Goal: Transaction & Acquisition: Purchase product/service

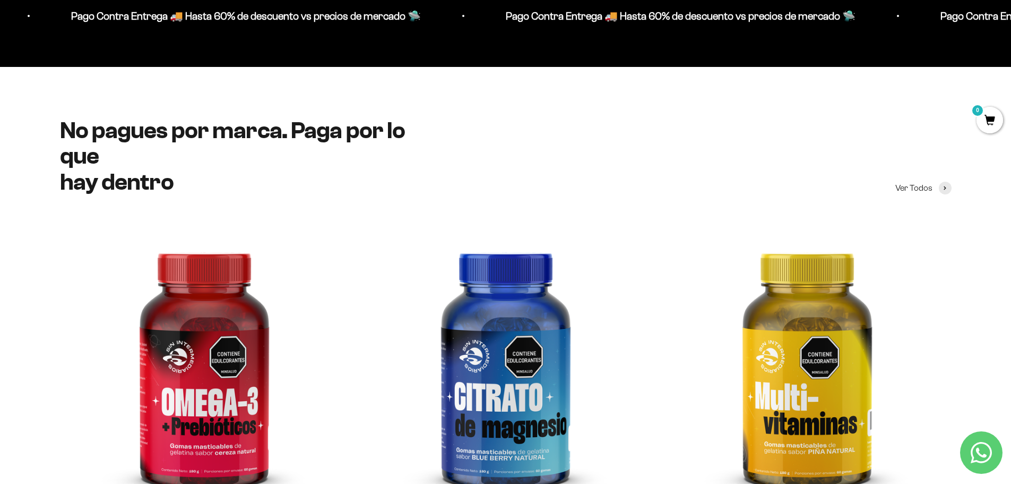
scroll to position [1699, 0]
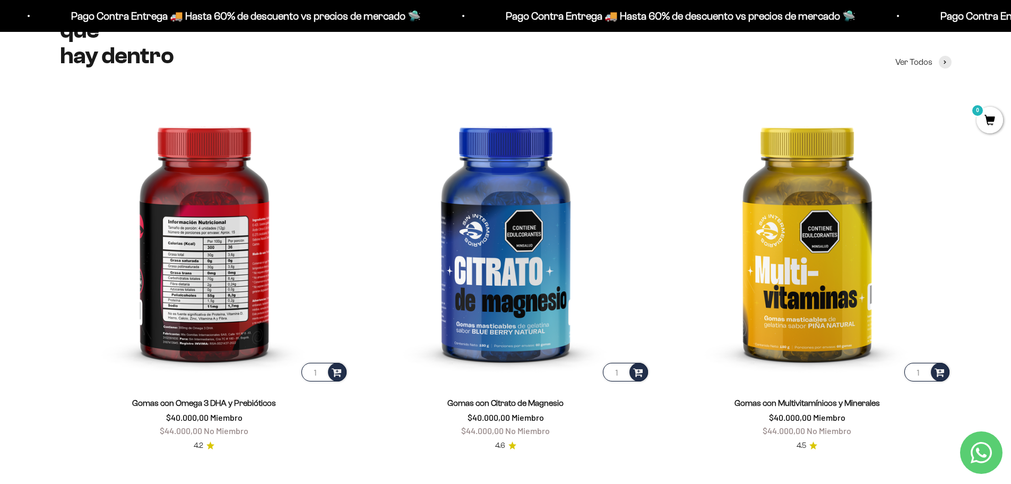
click at [269, 223] on img at bounding box center [204, 239] width 289 height 289
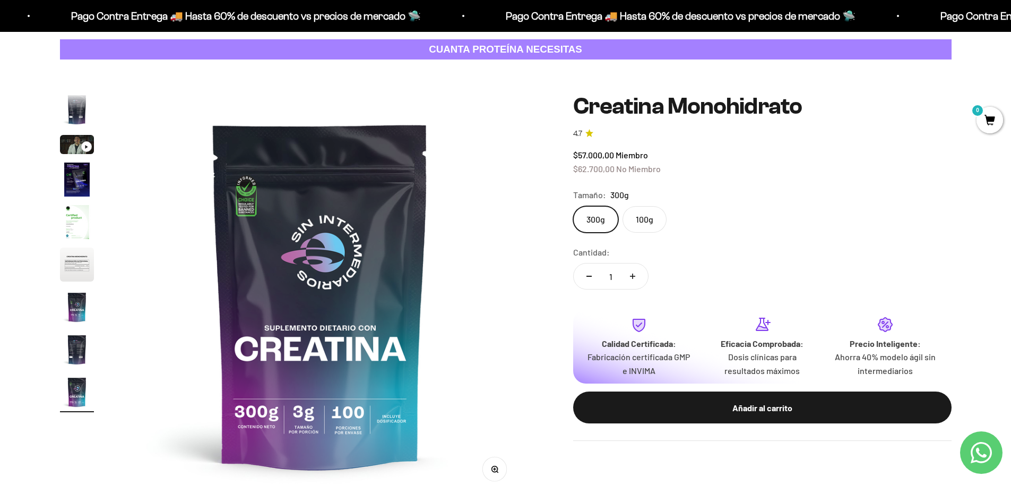
scroll to position [53, 0]
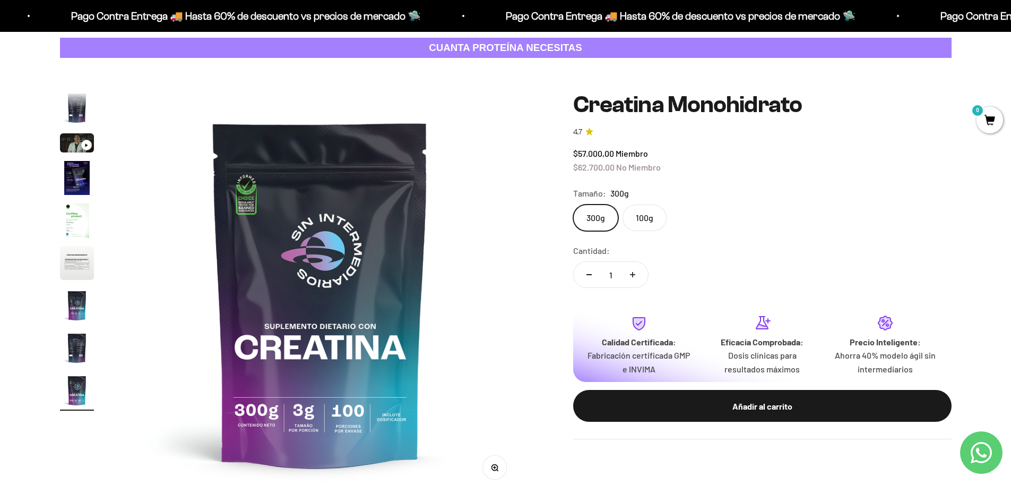
click at [632, 213] on label "100g" at bounding box center [645, 217] width 44 height 27
click at [573, 204] on input "100g" at bounding box center [573, 204] width 1 height 1
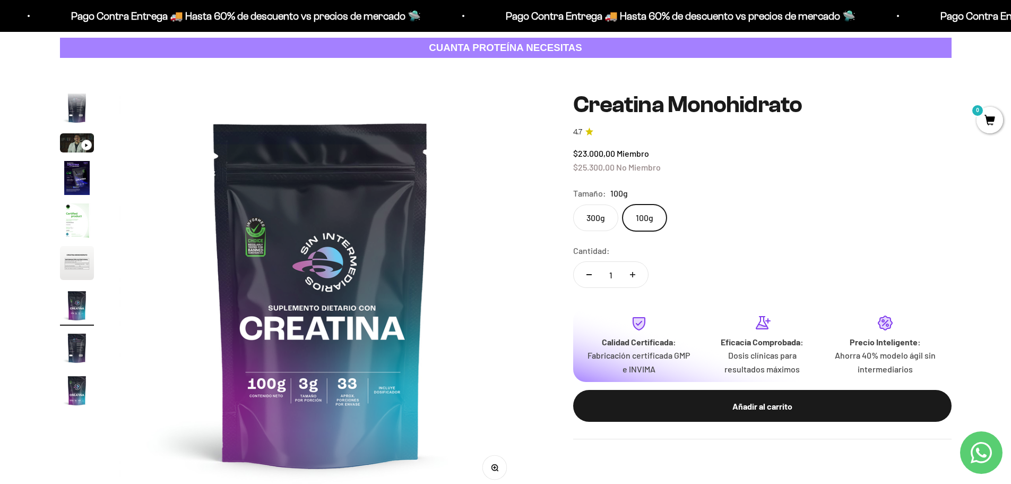
click at [603, 219] on label "300g" at bounding box center [595, 217] width 45 height 27
click at [573, 204] on input "300g" at bounding box center [573, 204] width 1 height 1
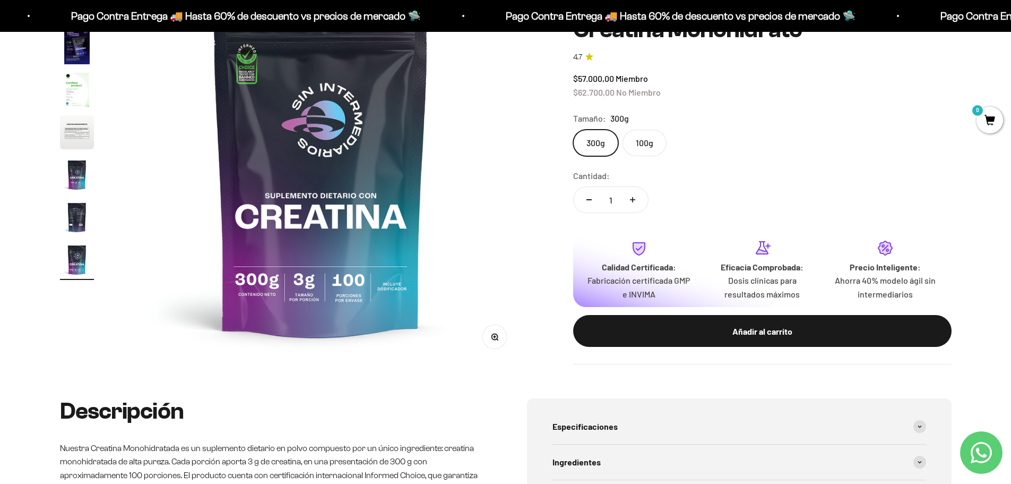
scroll to position [106, 0]
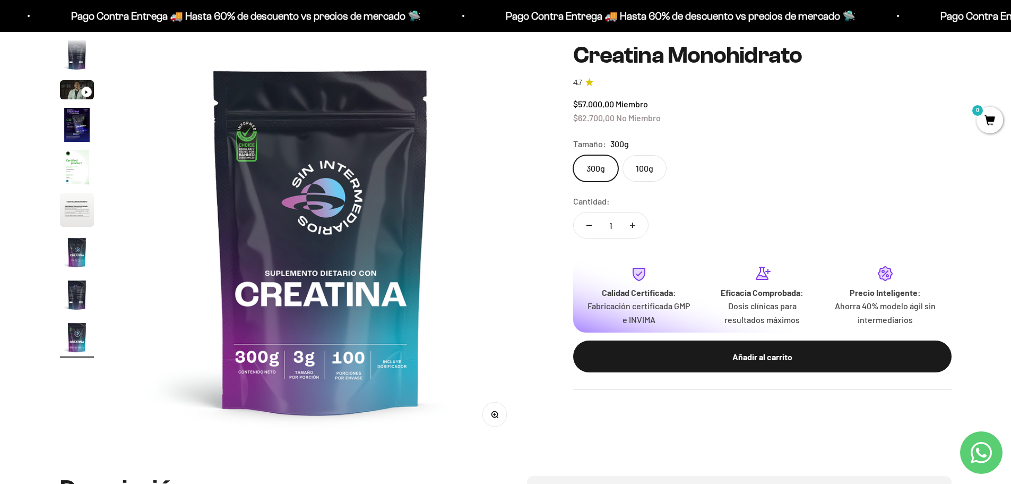
click at [634, 334] on div "Calidad Certificada: Fabricación certificada GMP e INVIMA Eficacia Comprobada: …" at bounding box center [762, 316] width 379 height 114
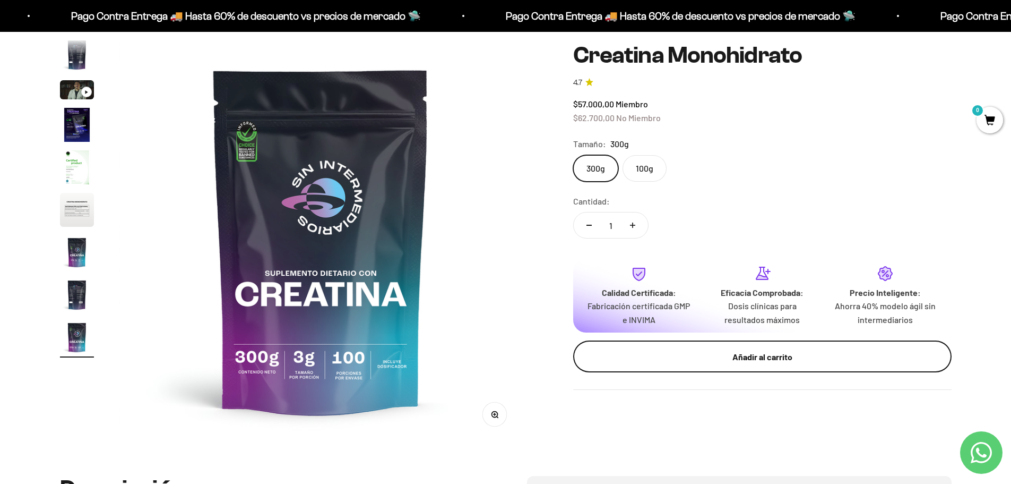
click at [640, 345] on button "Añadir al carrito" at bounding box center [762, 356] width 379 height 32
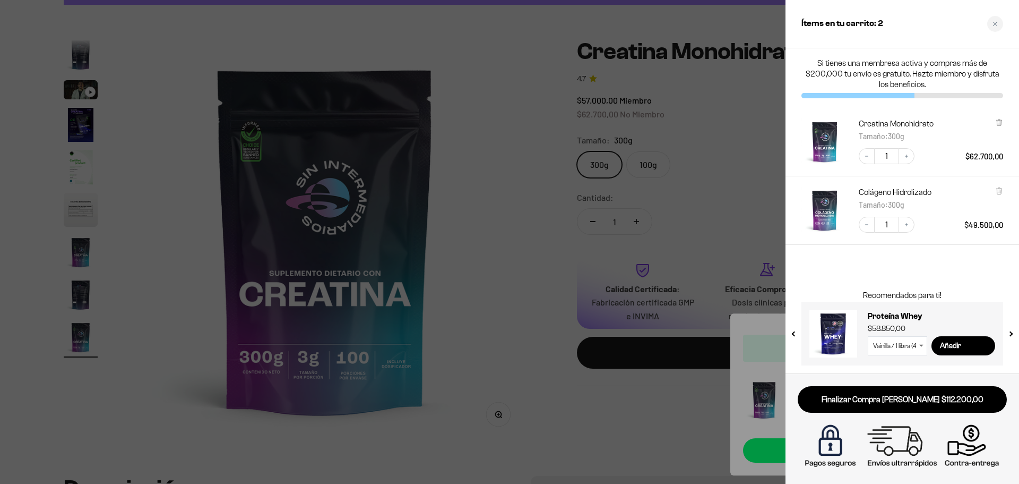
click at [537, 294] on div at bounding box center [509, 242] width 1019 height 484
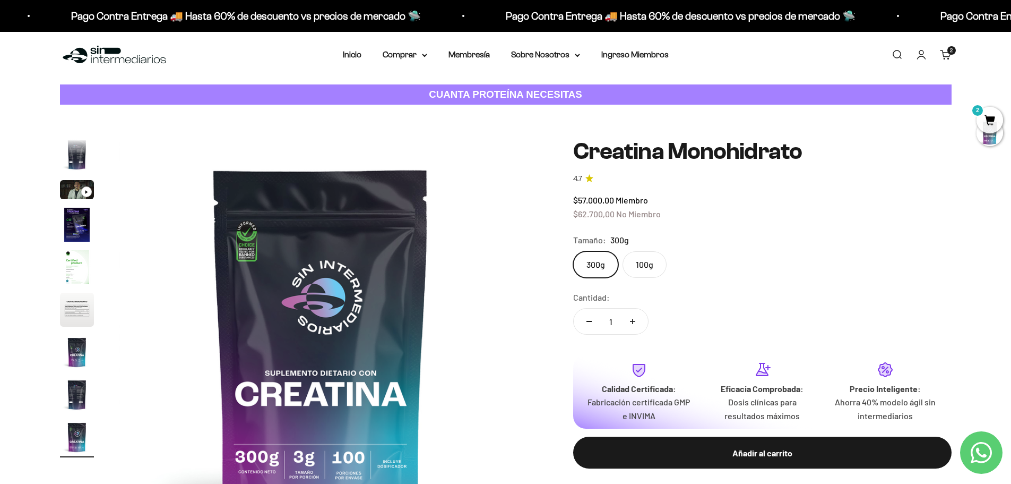
scroll to position [0, 0]
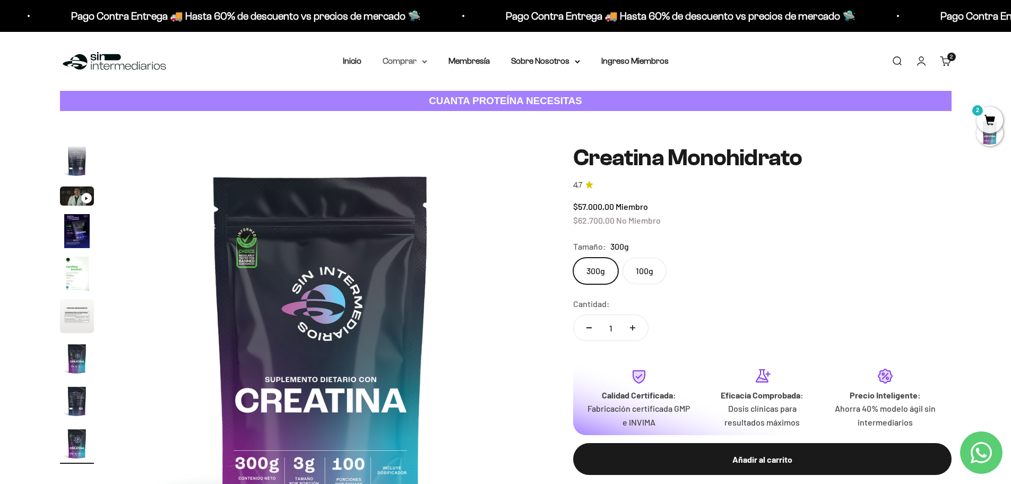
click at [417, 55] on summary "Comprar" at bounding box center [405, 61] width 45 height 14
click at [436, 90] on summary "Proteínas" at bounding box center [433, 95] width 88 height 14
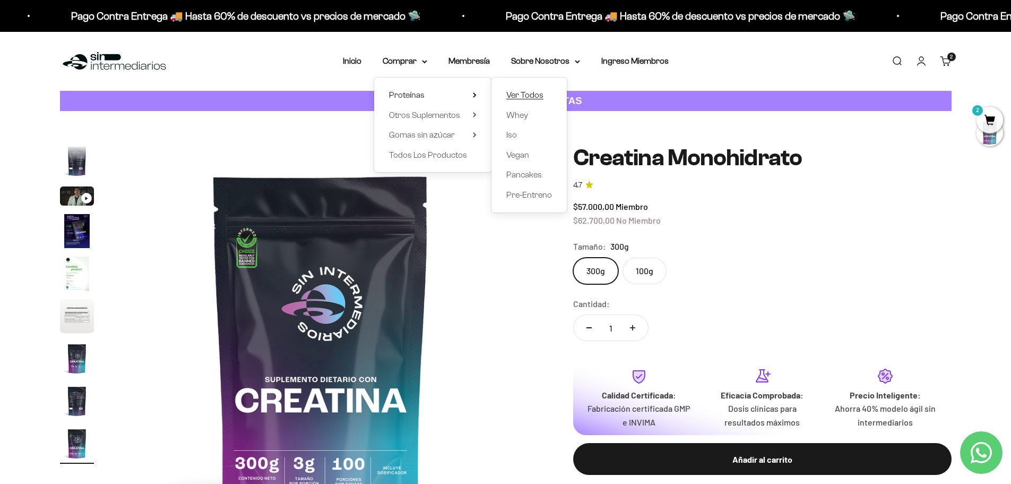
click at [516, 96] on span "Ver Todos" at bounding box center [524, 94] width 37 height 9
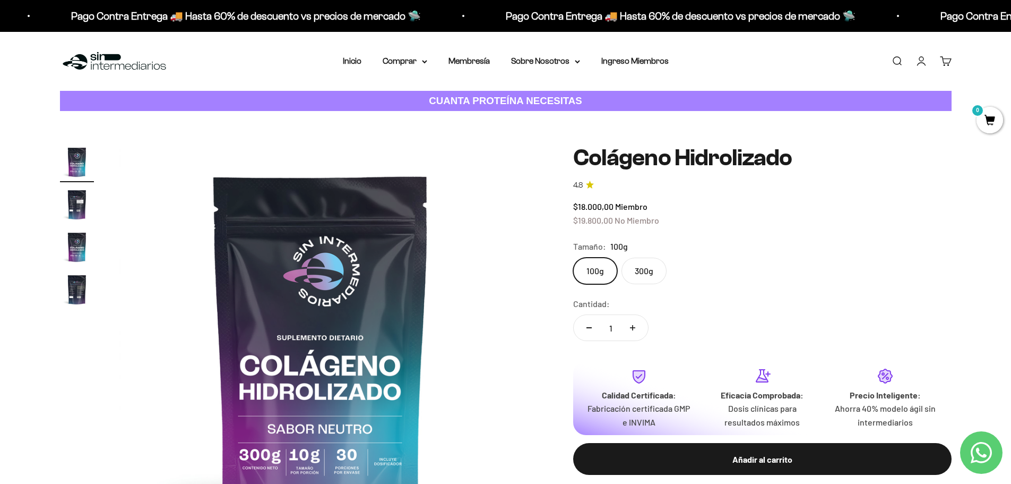
click at [648, 270] on label "300g" at bounding box center [644, 270] width 45 height 27
click at [573, 257] on input "300g" at bounding box center [573, 257] width 1 height 1
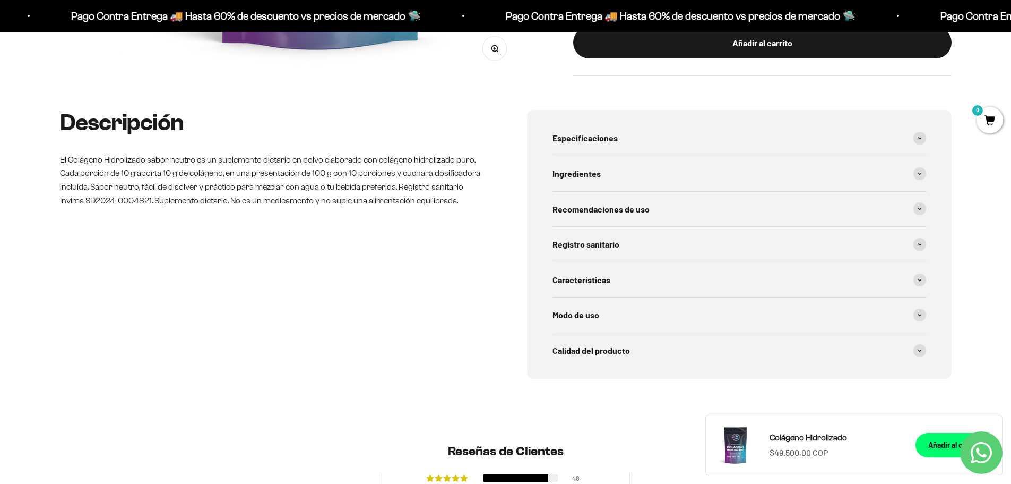
scroll to position [319, 0]
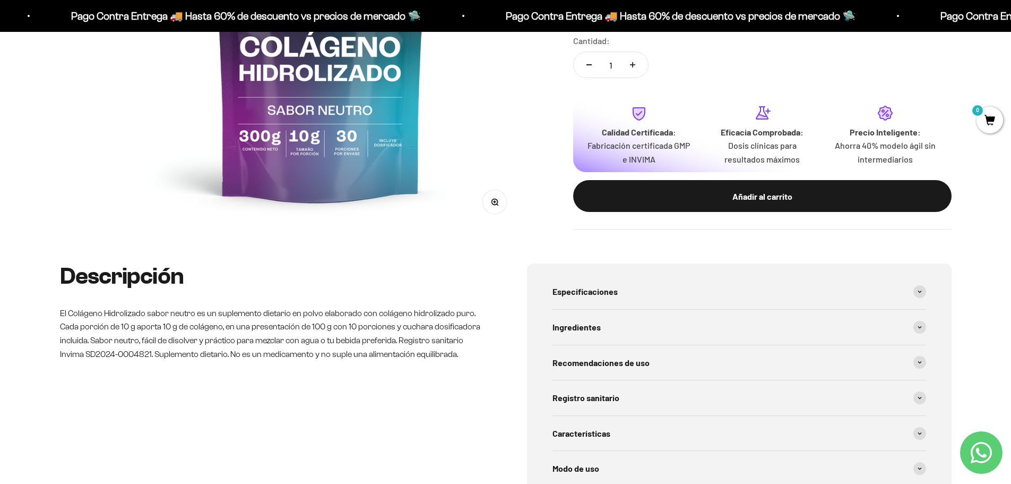
click at [974, 449] on icon "Contact us on WhatsApp" at bounding box center [981, 452] width 21 height 21
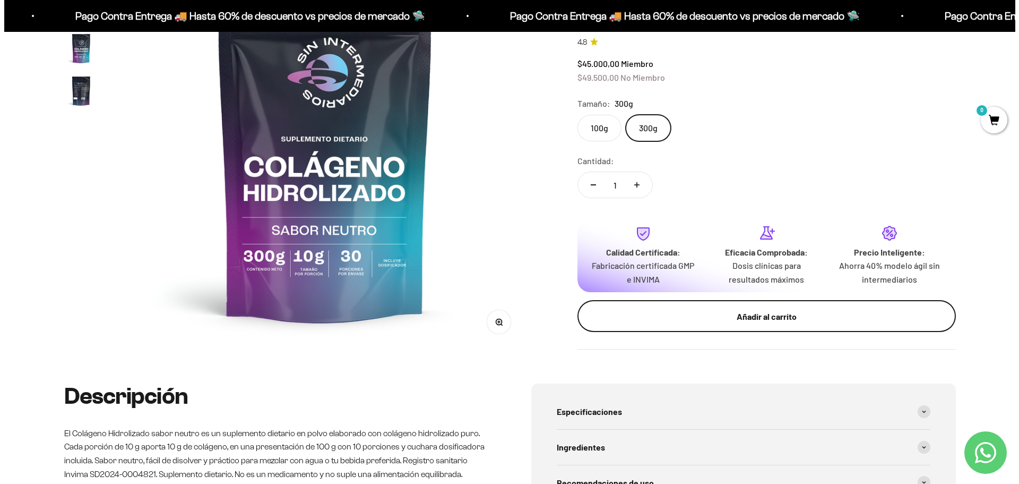
scroll to position [212, 0]
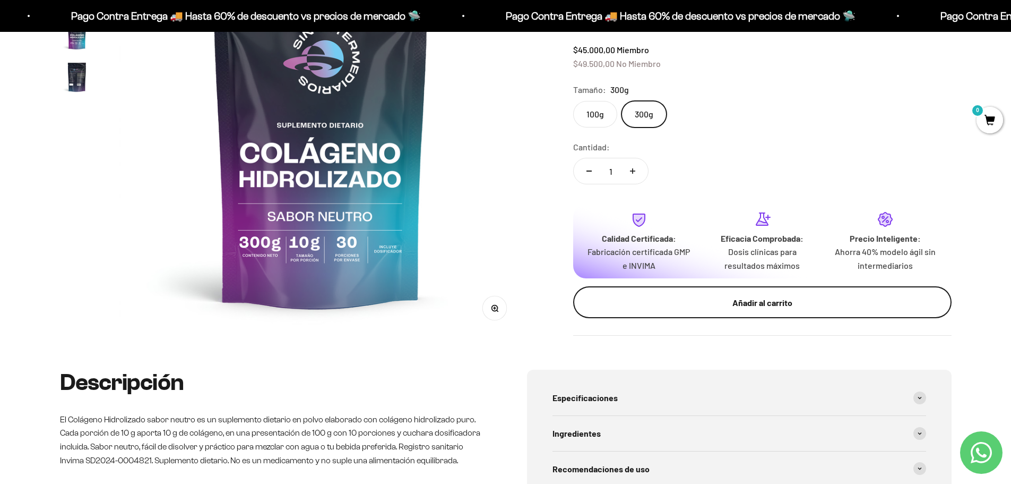
click at [635, 300] on div "Añadir al carrito" at bounding box center [763, 303] width 336 height 14
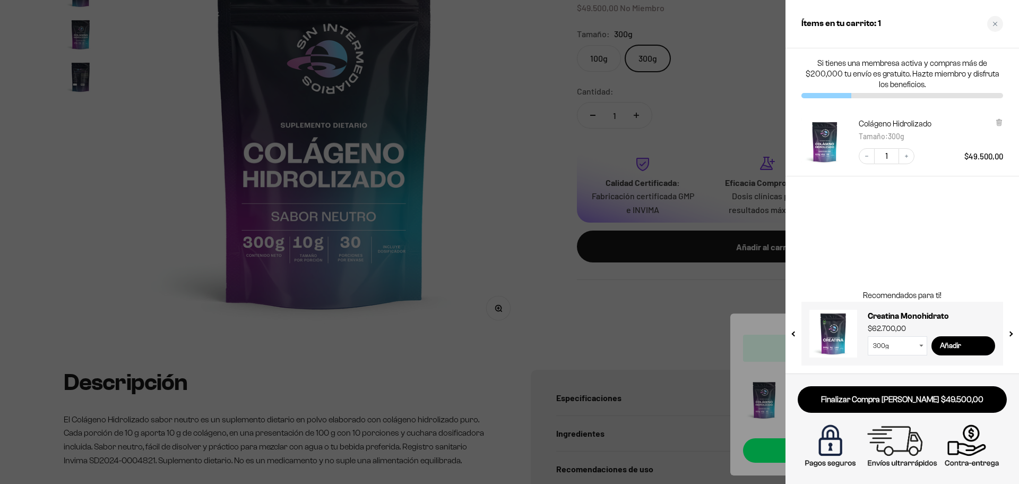
click at [493, 158] on div at bounding box center [509, 242] width 1019 height 484
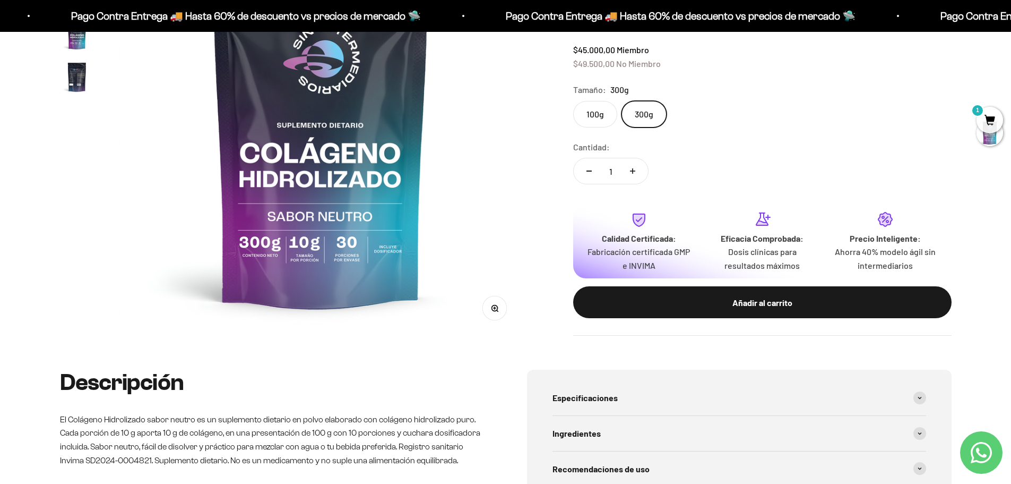
click at [985, 119] on span "1" at bounding box center [990, 120] width 27 height 27
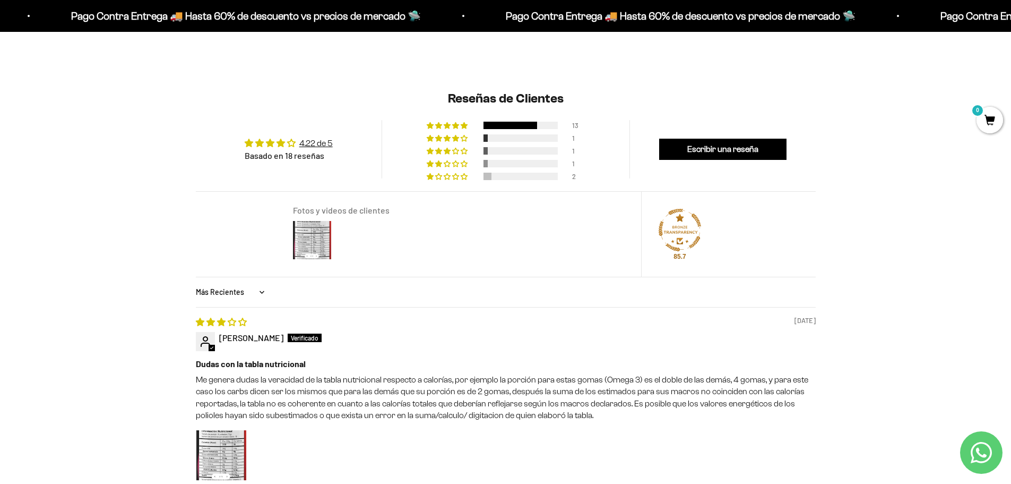
scroll to position [903, 0]
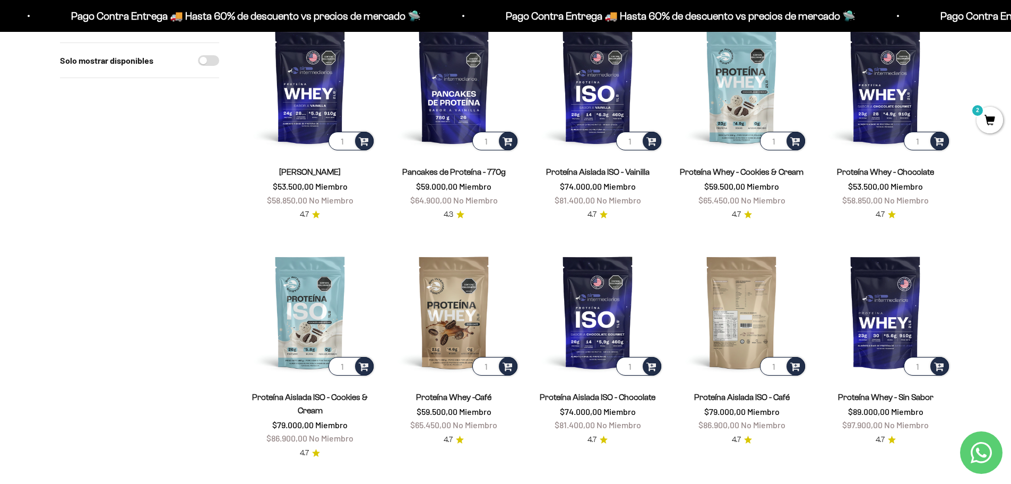
scroll to position [106, 0]
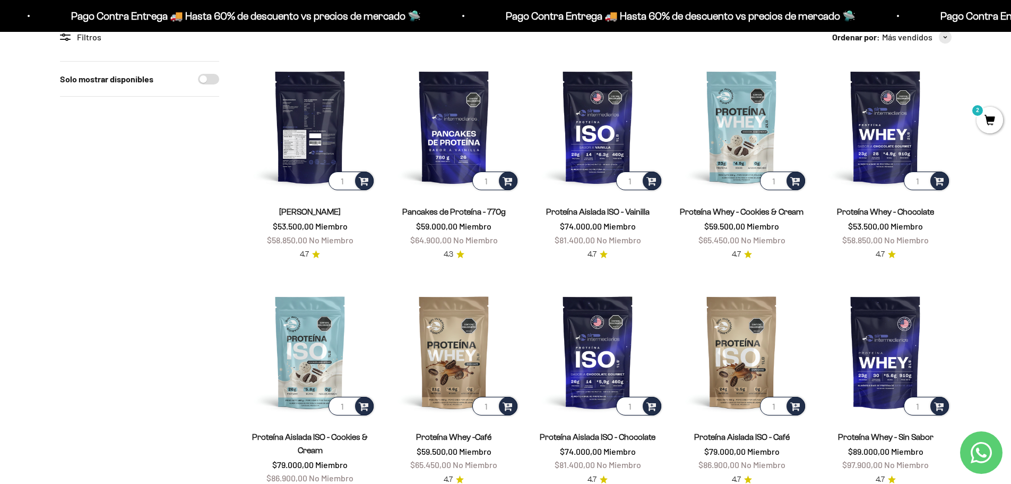
click at [304, 187] on img at bounding box center [310, 126] width 131 height 131
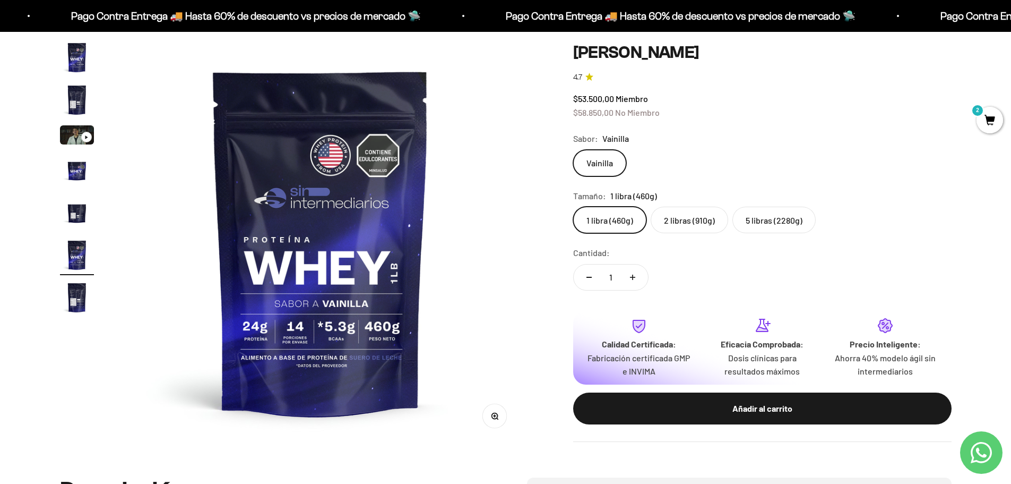
scroll to position [106, 0]
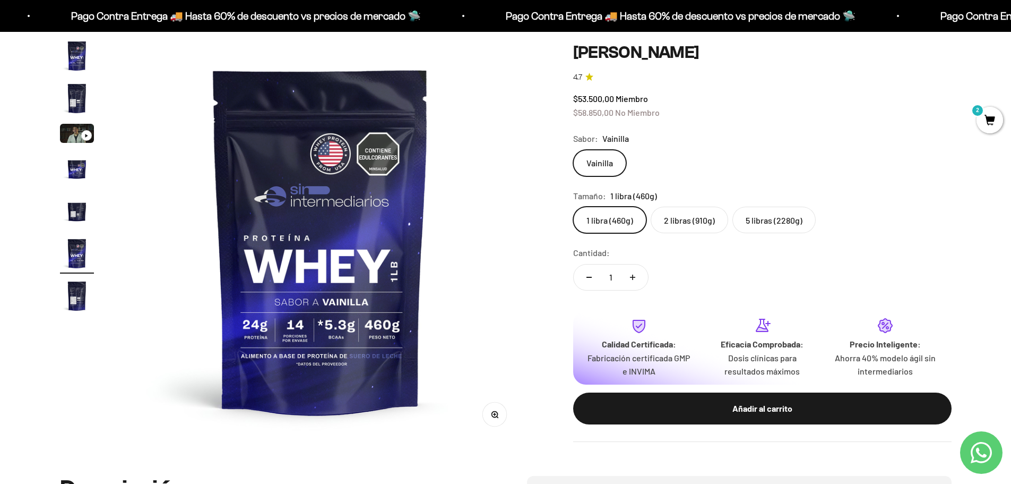
click at [681, 222] on label "2 libras (910g)" at bounding box center [690, 220] width 78 height 27
click at [573, 207] on input "2 libras (910g)" at bounding box center [573, 206] width 1 height 1
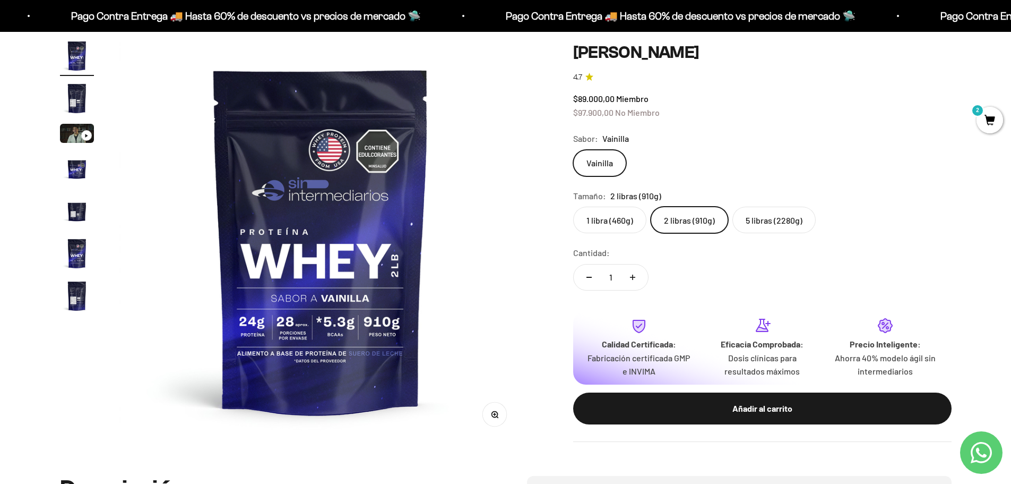
click at [767, 219] on label "5 libras (2280g)" at bounding box center [774, 220] width 83 height 27
click at [573, 207] on input "5 libras (2280g)" at bounding box center [573, 206] width 1 height 1
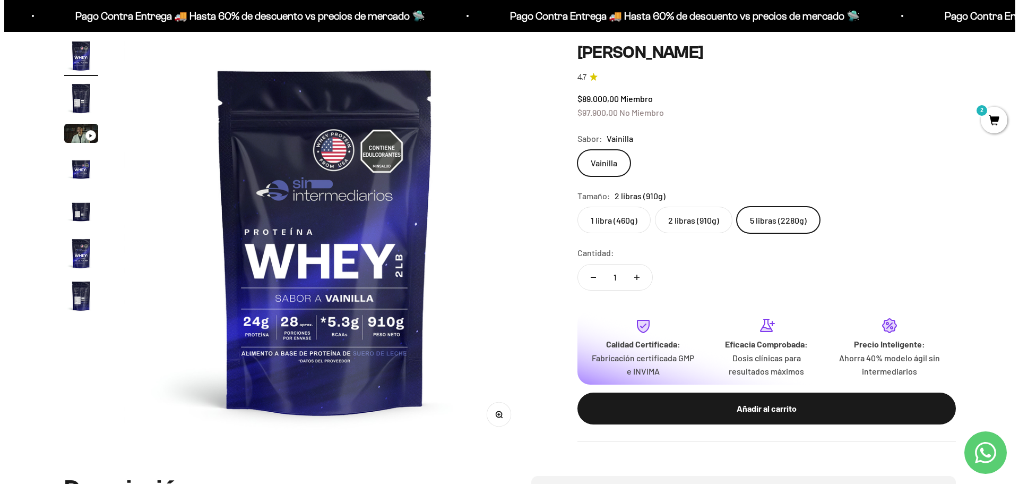
scroll to position [0, 1248]
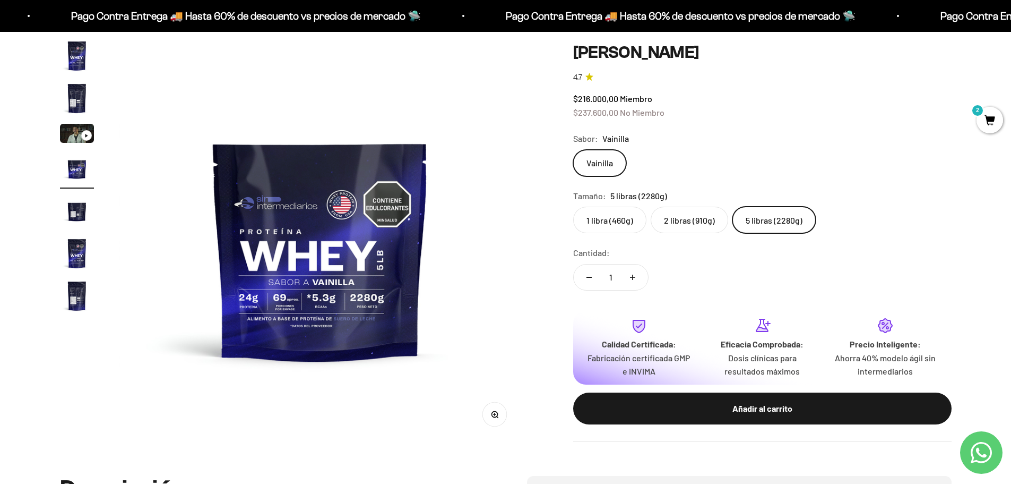
click at [977, 121] on span "2" at bounding box center [990, 120] width 27 height 27
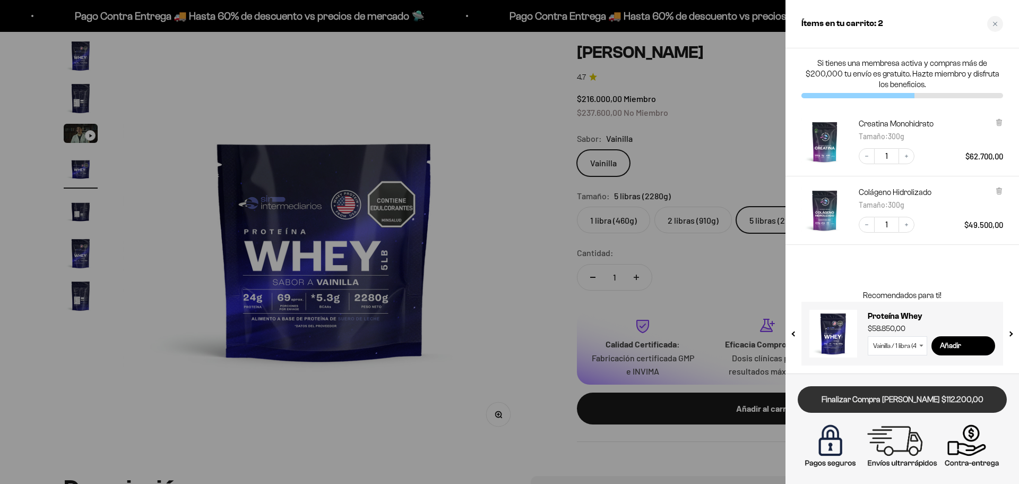
click at [889, 402] on link "Finalizar Compra [PERSON_NAME] $112.200,00" at bounding box center [902, 399] width 209 height 27
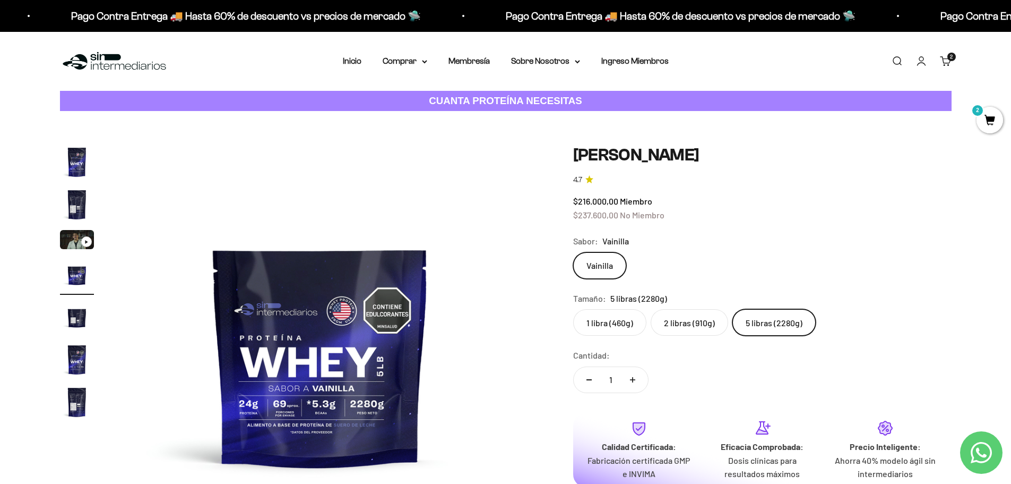
click at [985, 119] on span "2" at bounding box center [990, 120] width 27 height 27
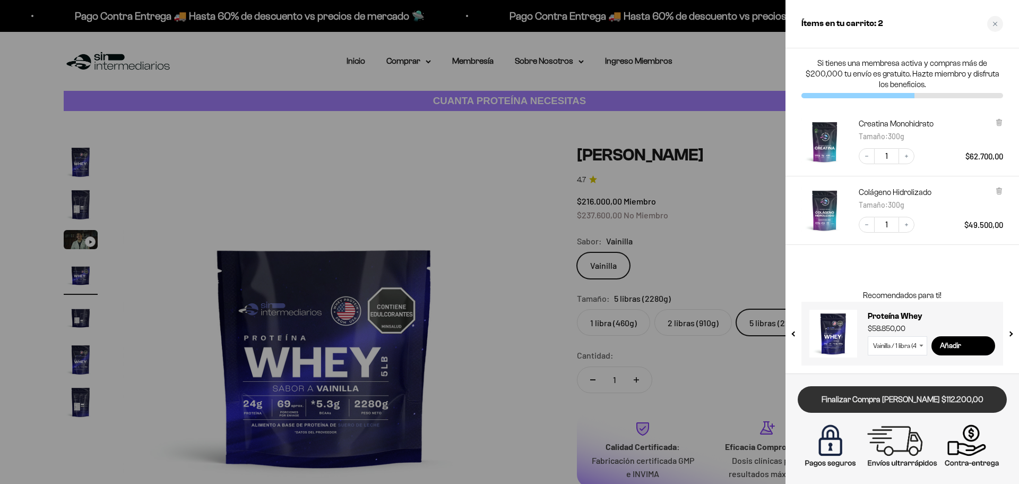
click at [892, 403] on link "Finalizar Compra [PERSON_NAME] $112.200,00" at bounding box center [902, 399] width 209 height 27
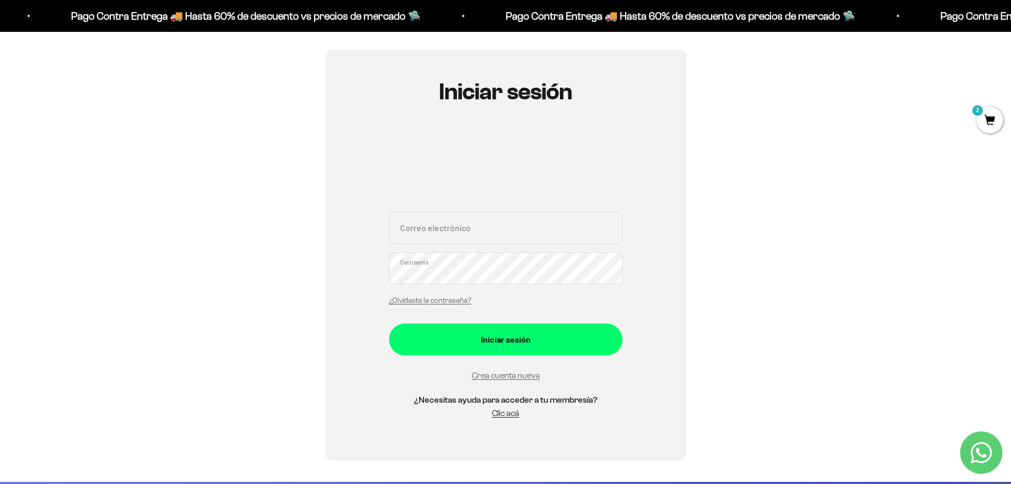
scroll to position [106, 0]
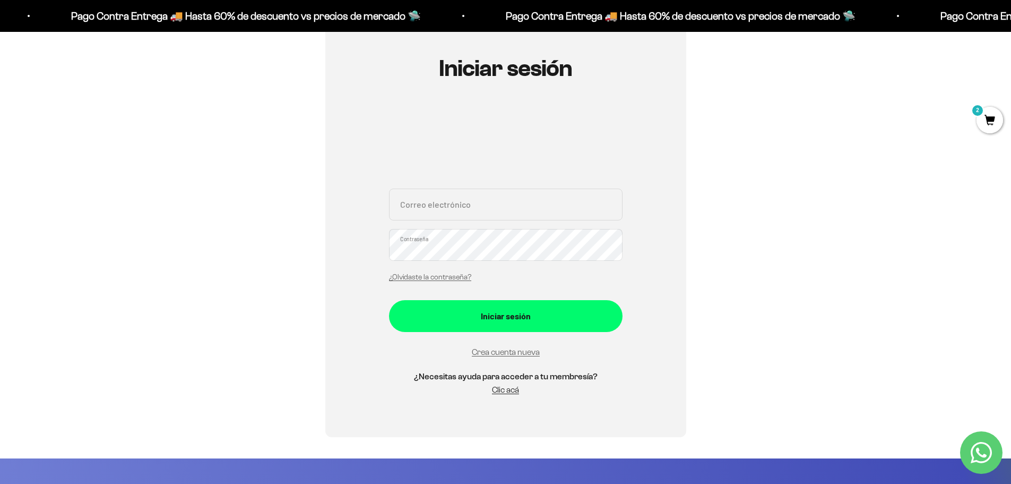
click at [501, 346] on div "Crea cuenta nueva" at bounding box center [506, 352] width 234 height 14
click at [505, 351] on link "Crea cuenta nueva" at bounding box center [506, 351] width 68 height 9
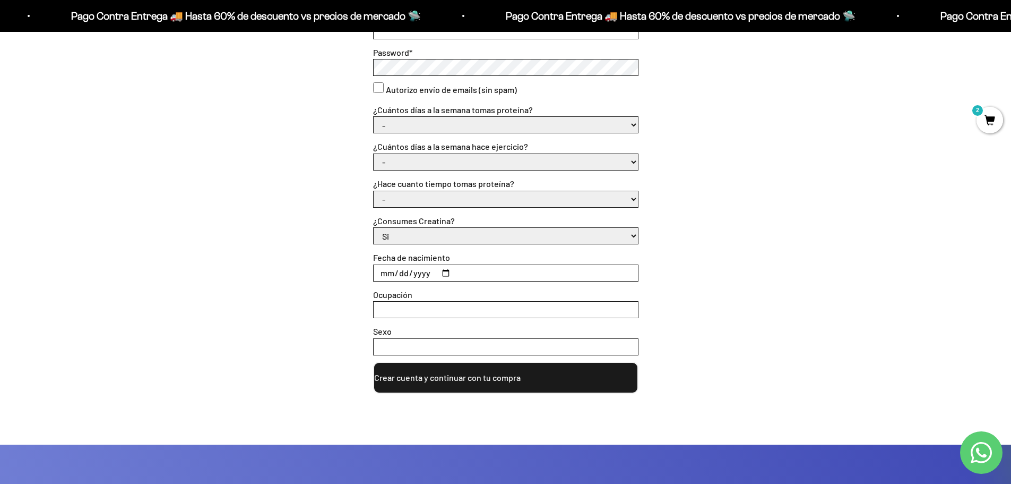
scroll to position [159, 0]
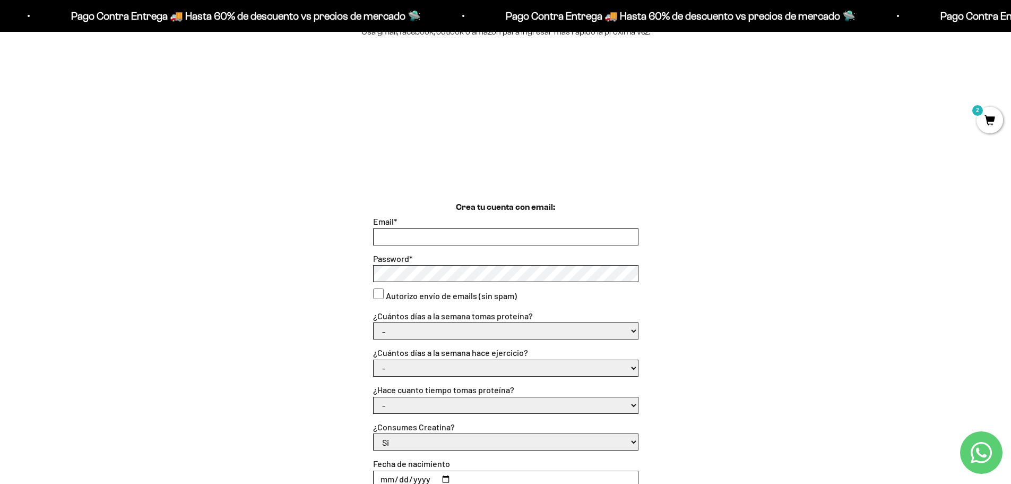
click at [517, 241] on input "Email *" at bounding box center [506, 237] width 264 height 16
click at [446, 236] on input "[EMAIL_ADDRESS][DOMAIN_NAME]" at bounding box center [506, 237] width 264 height 16
type input "[EMAIL_ADDRESS][DOMAIN_NAME]"
click at [350, 274] on div "Crea tu cuenta con email: Email * [EMAIL_ADDRESS][DOMAIN_NAME] Password * Autor…" at bounding box center [506, 400] width 892 height 399
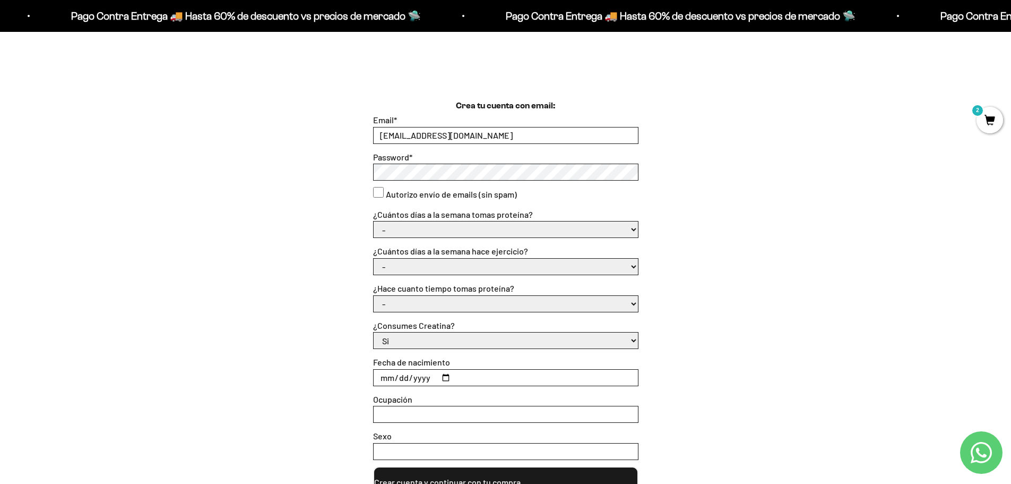
scroll to position [265, 0]
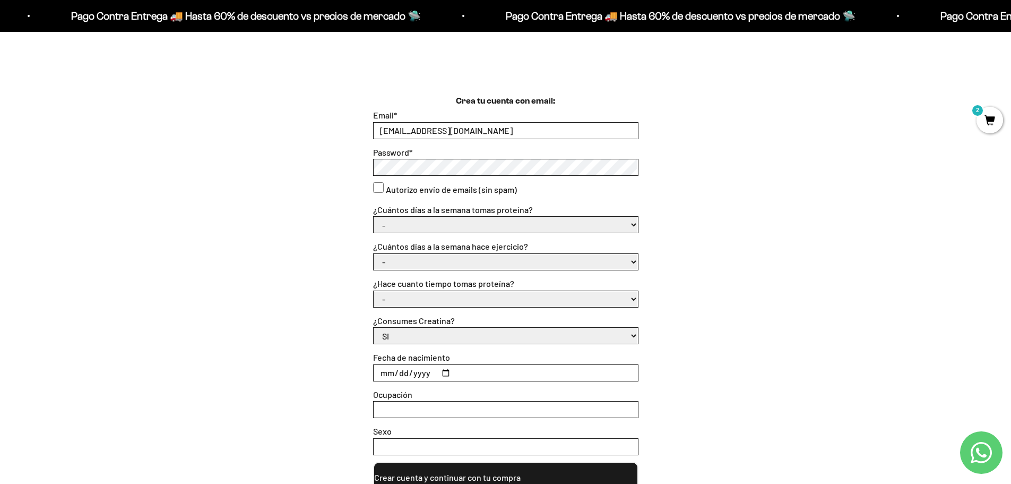
click at [494, 227] on select "- 1 o 2 3 a 5 6 o 7" at bounding box center [506, 225] width 264 height 16
click at [374, 217] on select "- 1 o 2 3 a 5 6 o 7" at bounding box center [506, 225] width 264 height 16
click at [457, 270] on div "- No hago 1 a 2 días 3 a 5 días 6 o 7 días" at bounding box center [505, 261] width 265 height 17
click at [450, 261] on select "- No hago 1 a 2 días 3 a 5 días 6 o 7 días" at bounding box center [506, 262] width 264 height 16
select select "1 a 2 días"
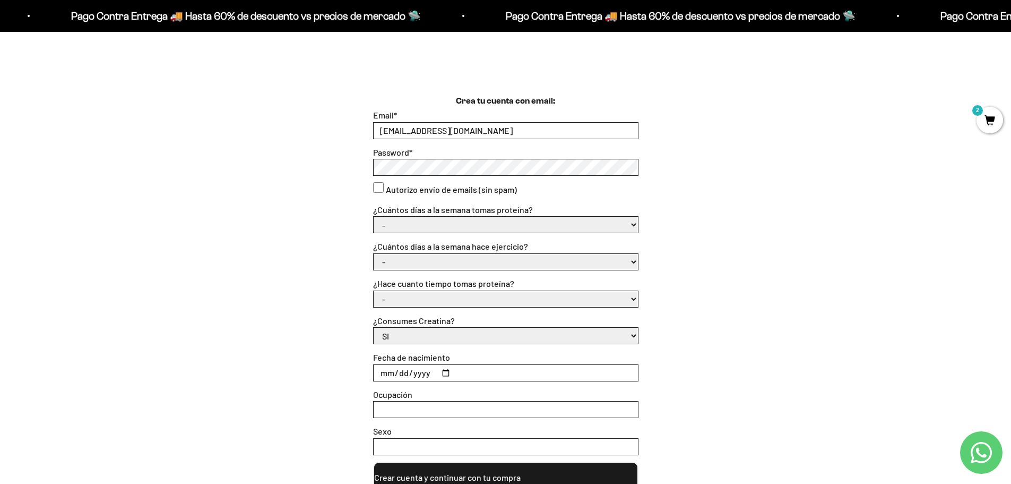
click at [374, 254] on select "- No hago 1 a 2 días 3 a 5 días 6 o 7 días" at bounding box center [506, 262] width 264 height 16
click at [434, 302] on select "- Apenas estoy empezando Menos de 6 meses Más de 6 meses Hace más de un año" at bounding box center [506, 299] width 264 height 16
click at [374, 291] on select "- Apenas estoy empezando Menos de 6 meses Más de 6 meses Hace más de un año" at bounding box center [506, 299] width 264 height 16
click at [399, 333] on select "Si No" at bounding box center [506, 336] width 264 height 16
select select "No"
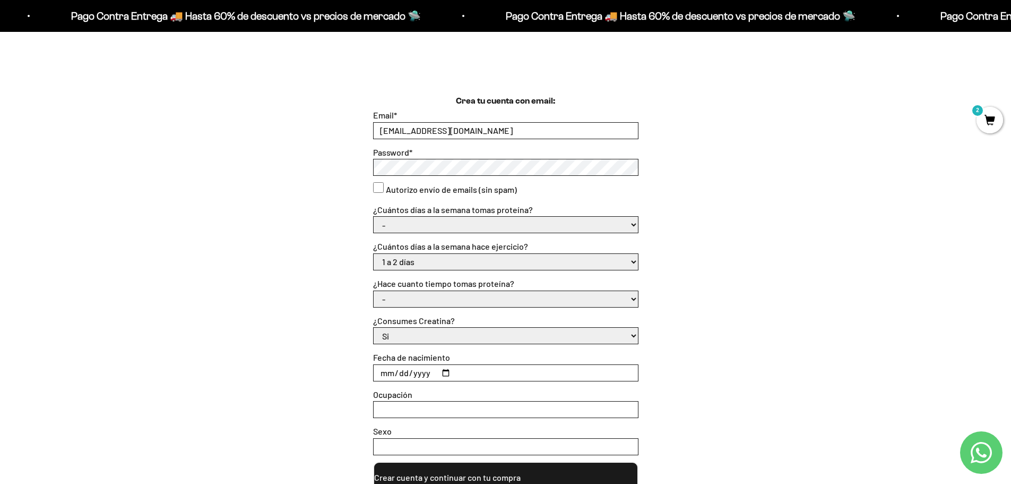
click at [374, 328] on select "Si No" at bounding box center [506, 336] width 264 height 16
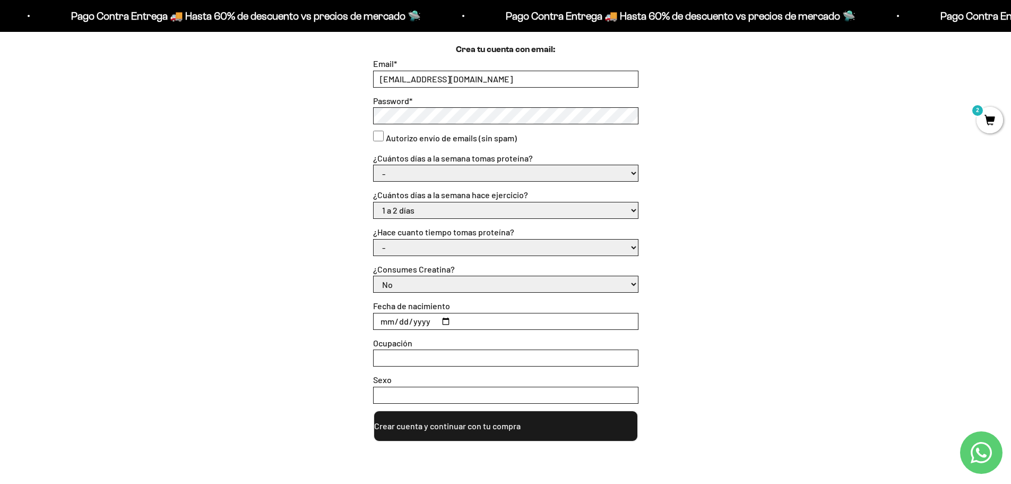
scroll to position [319, 0]
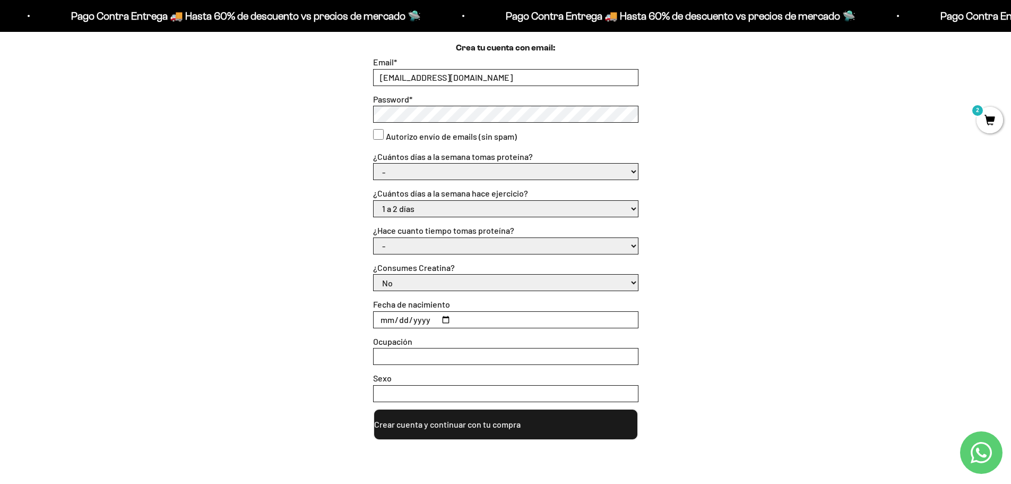
click at [470, 317] on input "Fecha de nacimiento" at bounding box center [506, 320] width 264 height 16
type input "[DATE]"
click at [453, 349] on input "Ocupación" at bounding box center [506, 356] width 264 height 16
type input "Desempleado"
click at [449, 398] on input "Sexo" at bounding box center [506, 393] width 264 height 16
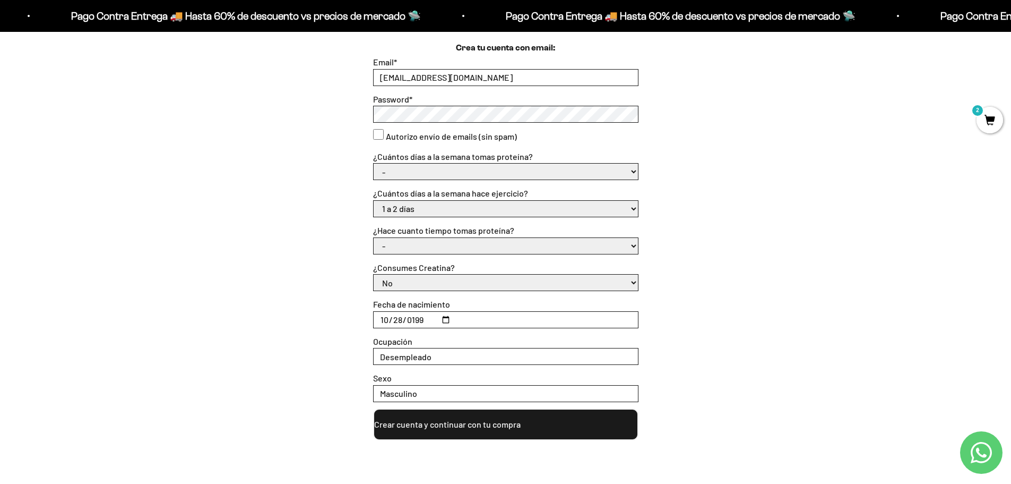
type input "Masculino"
click at [465, 428] on button "Crear cuenta y continuar con tu compra" at bounding box center [505, 424] width 265 height 32
